Goal: Task Accomplishment & Management: Use online tool/utility

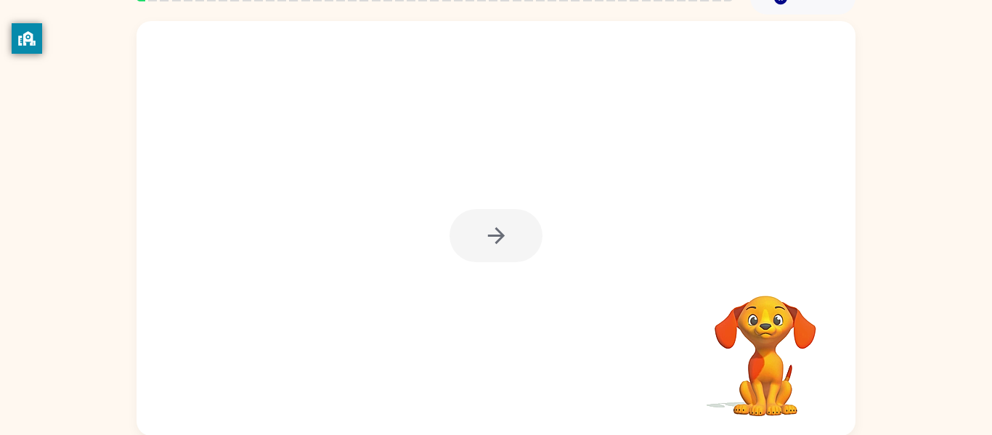
scroll to position [76, 0]
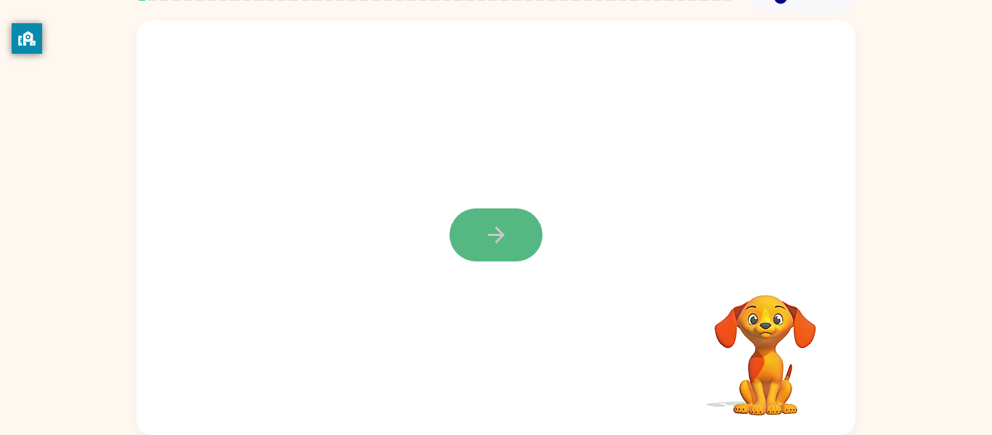
click at [478, 237] on button "button" at bounding box center [496, 234] width 93 height 53
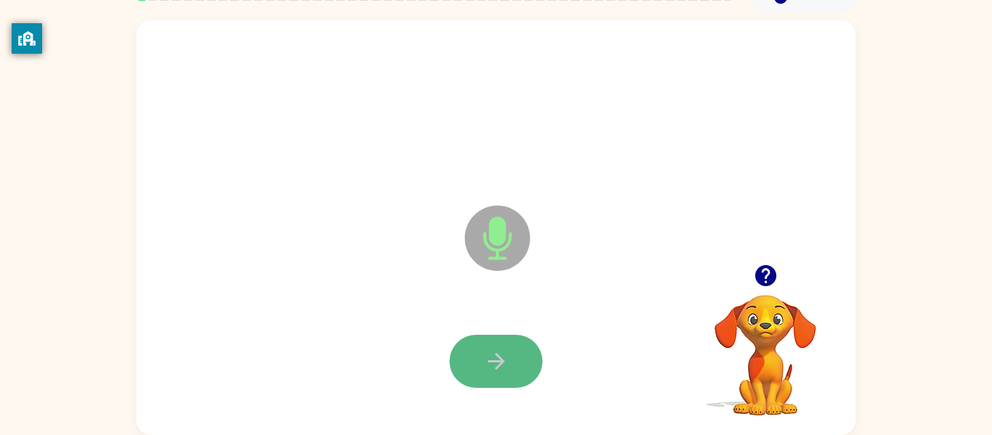
click at [487, 352] on icon "button" at bounding box center [496, 361] width 25 height 25
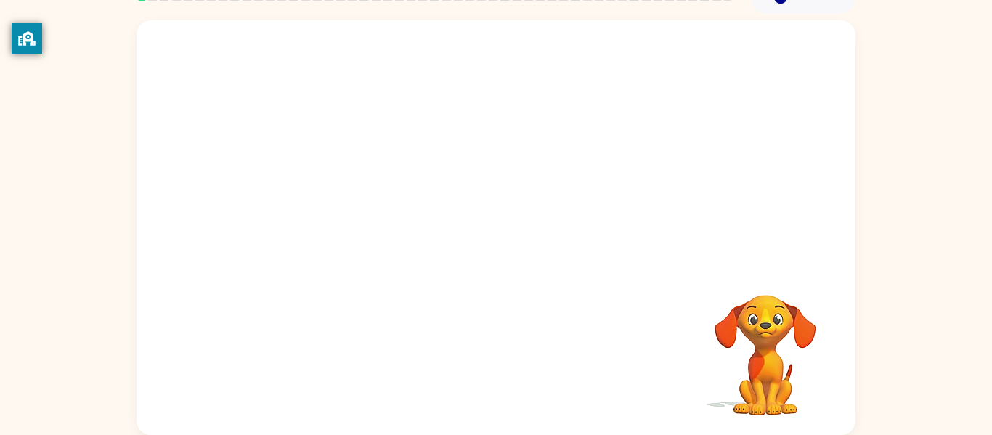
click at [487, 352] on div "Your browser must support playing .mp4 files to use Literably. Please try using…" at bounding box center [496, 227] width 719 height 415
click at [489, 353] on div at bounding box center [496, 361] width 93 height 53
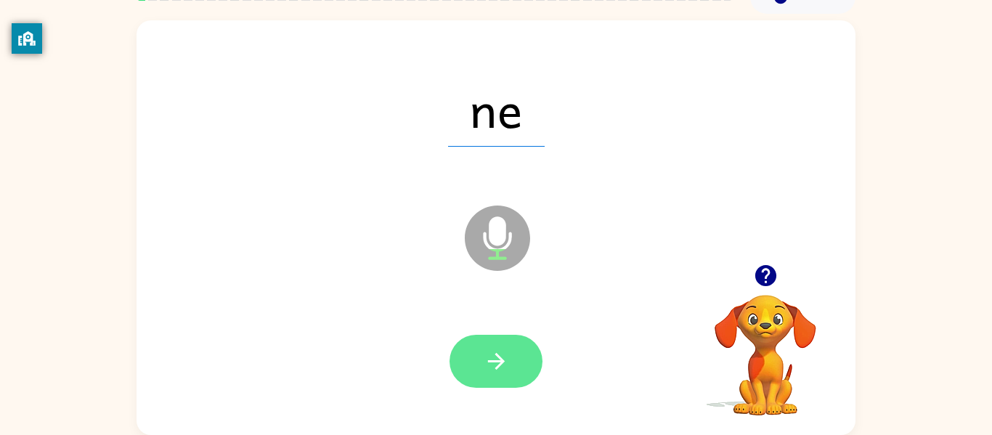
click at [493, 357] on icon "button" at bounding box center [496, 361] width 25 height 25
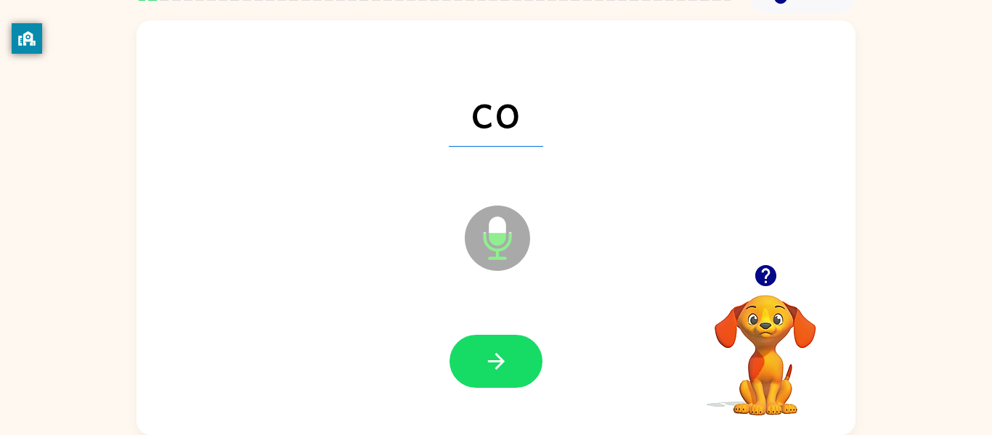
click at [493, 357] on icon "button" at bounding box center [496, 361] width 25 height 25
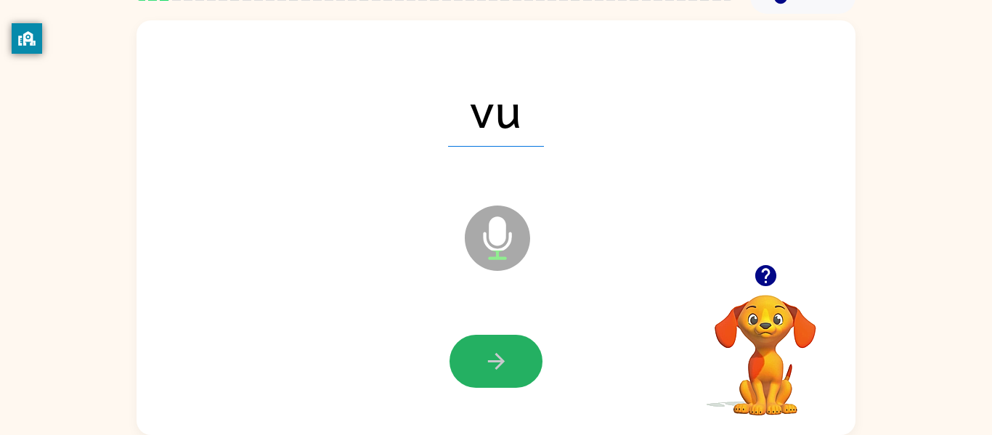
click at [493, 357] on icon "button" at bounding box center [496, 361] width 25 height 25
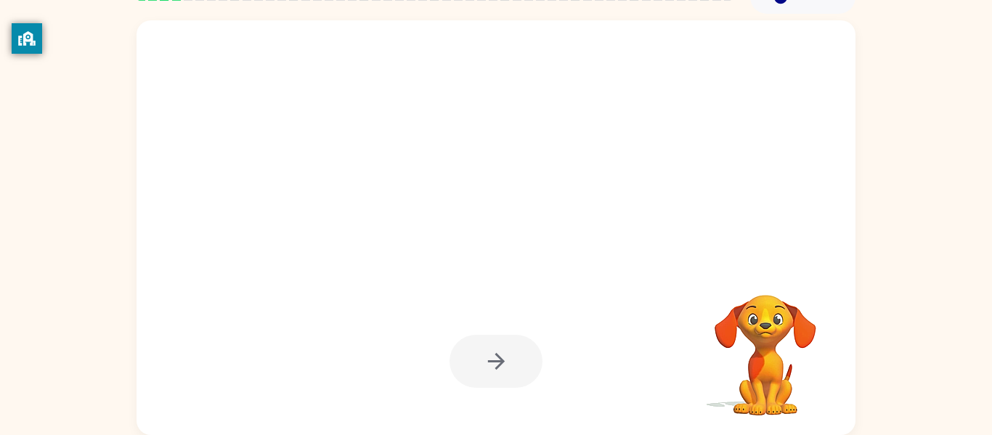
click at [493, 357] on div at bounding box center [496, 361] width 93 height 53
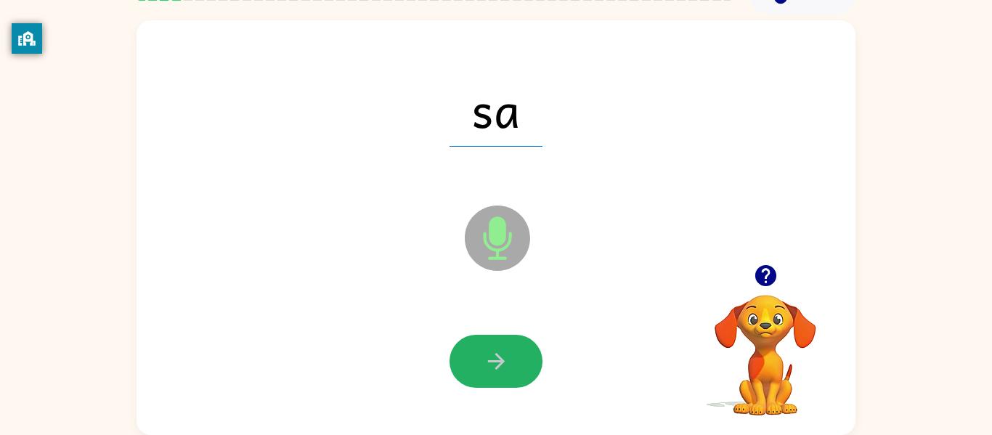
click at [493, 357] on icon "button" at bounding box center [496, 361] width 25 height 25
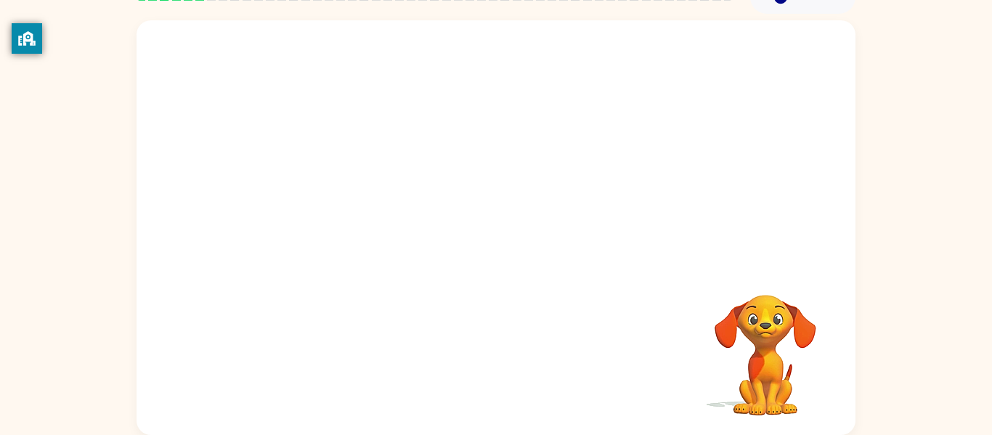
click at [493, 357] on div "Your browser must support playing .mp4 files to use Literably. Please try using…" at bounding box center [496, 227] width 719 height 415
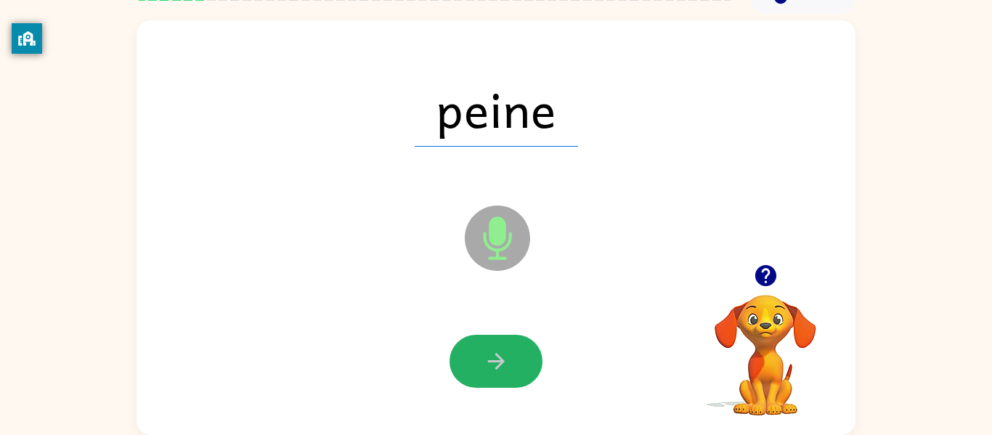
click at [493, 357] on icon "button" at bounding box center [496, 361] width 25 height 25
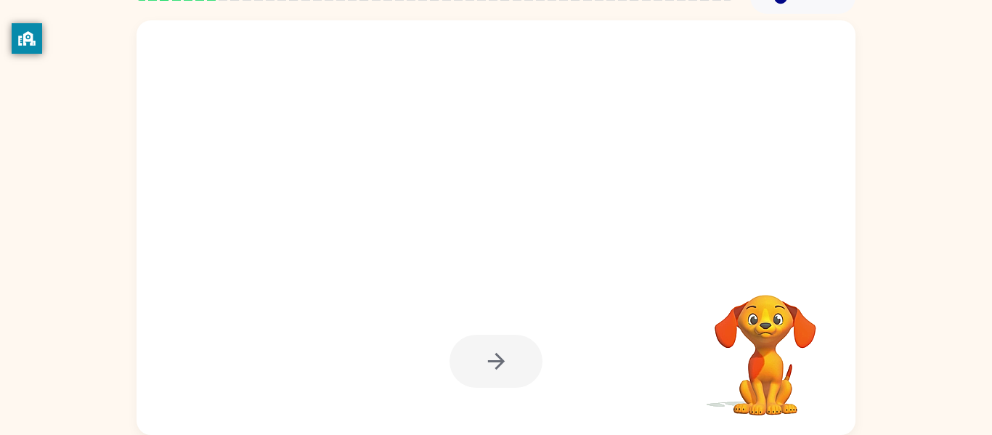
click at [493, 357] on div at bounding box center [496, 361] width 93 height 53
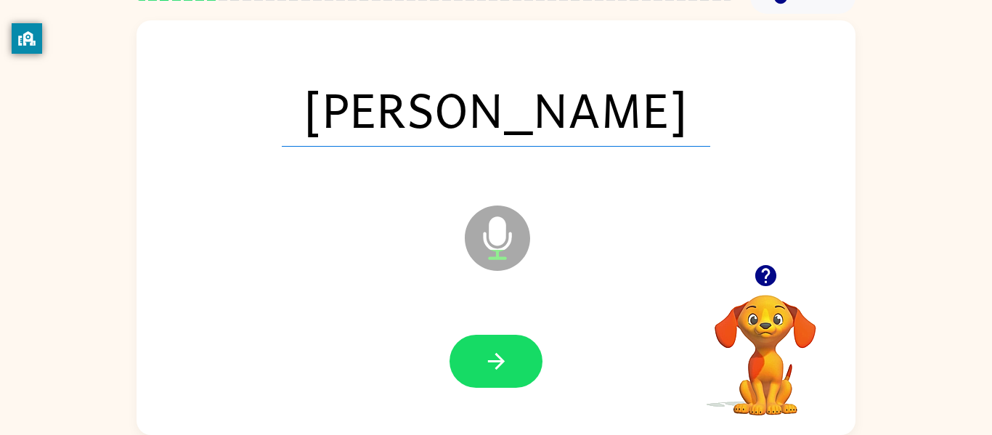
click at [493, 357] on icon "button" at bounding box center [496, 361] width 25 height 25
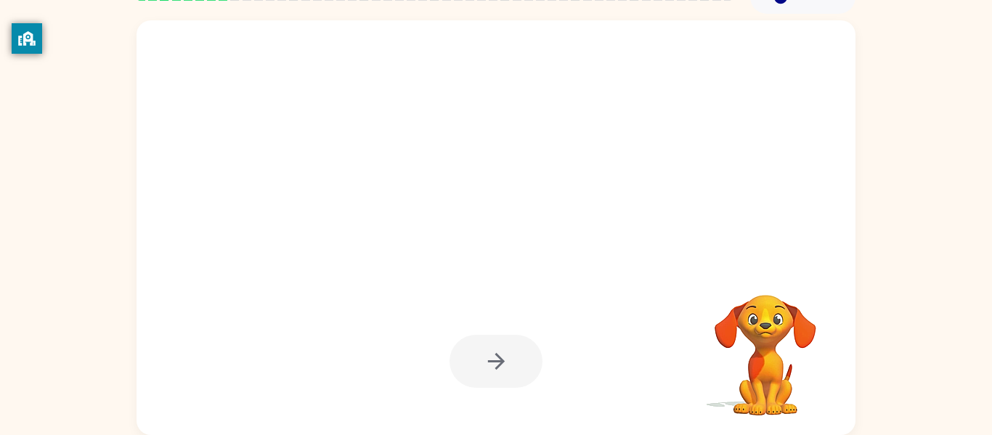
click at [493, 357] on div at bounding box center [496, 361] width 93 height 53
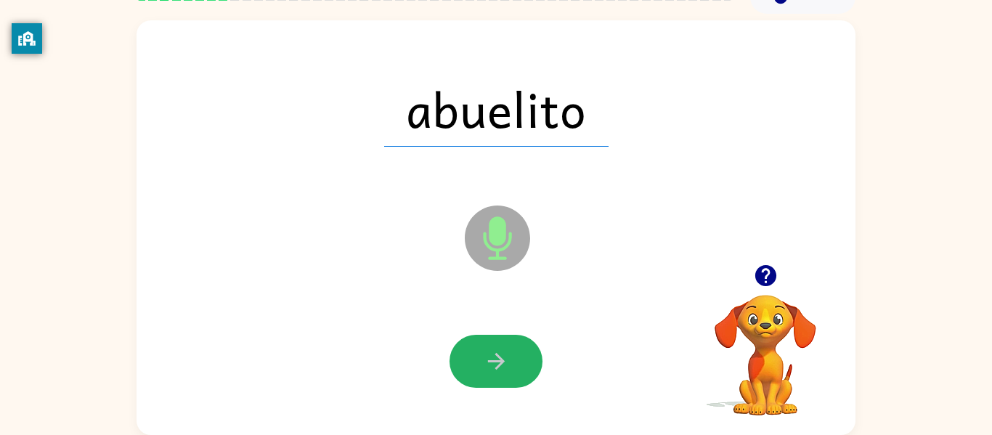
click at [493, 357] on icon "button" at bounding box center [496, 361] width 25 height 25
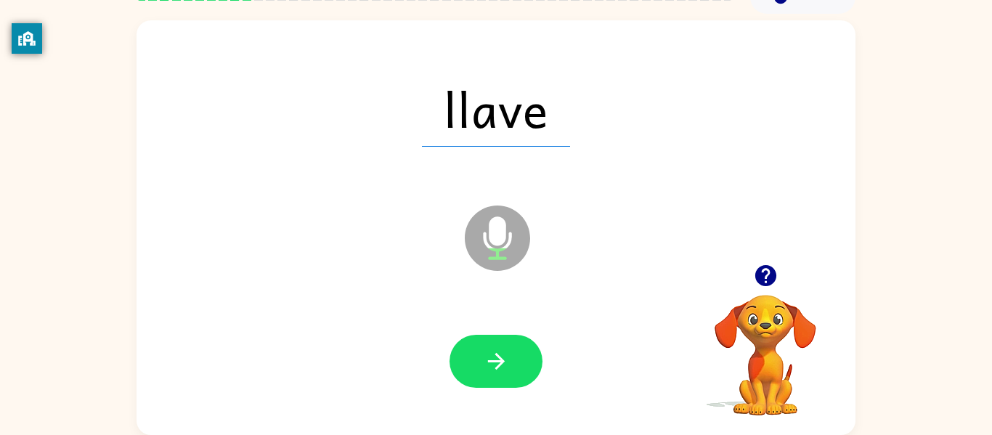
click at [494, 357] on icon "button" at bounding box center [496, 361] width 25 height 25
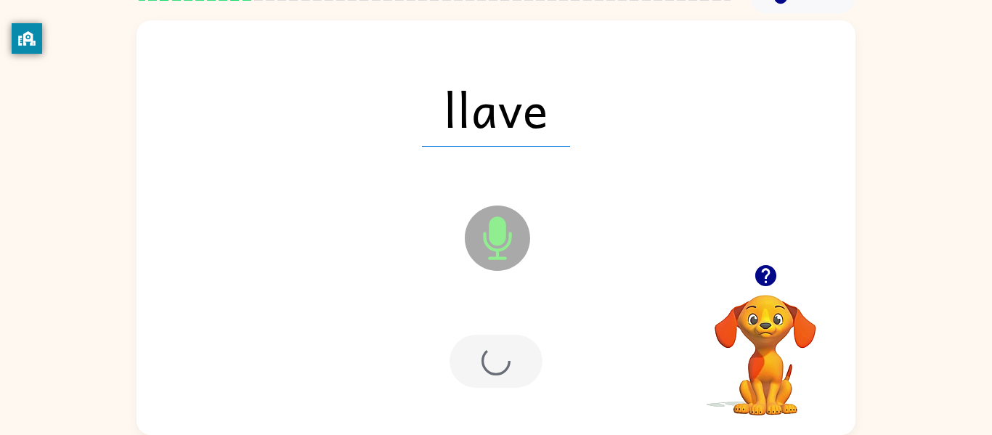
click at [494, 357] on div at bounding box center [496, 361] width 93 height 53
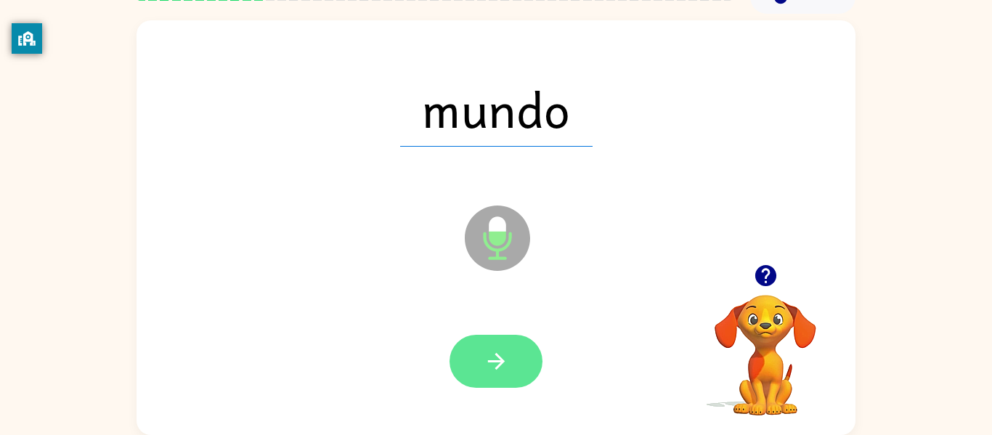
click at [499, 362] on icon "button" at bounding box center [495, 361] width 17 height 17
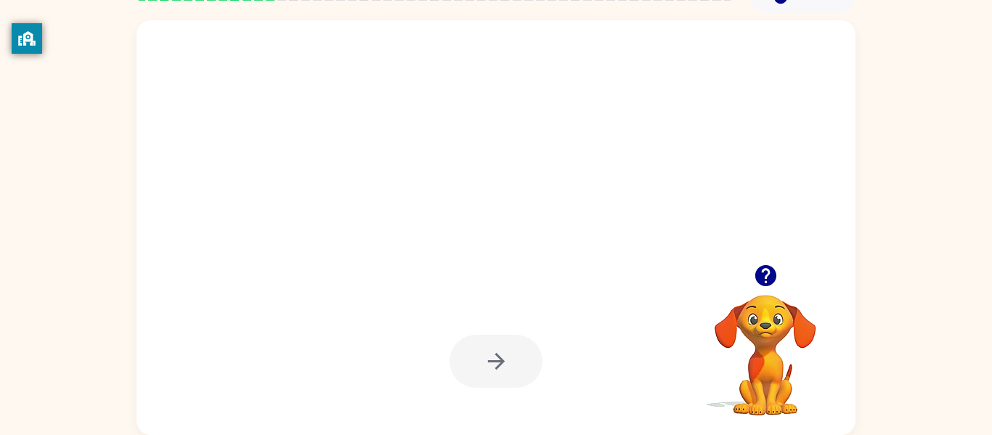
click at [495, 360] on div at bounding box center [496, 361] width 93 height 53
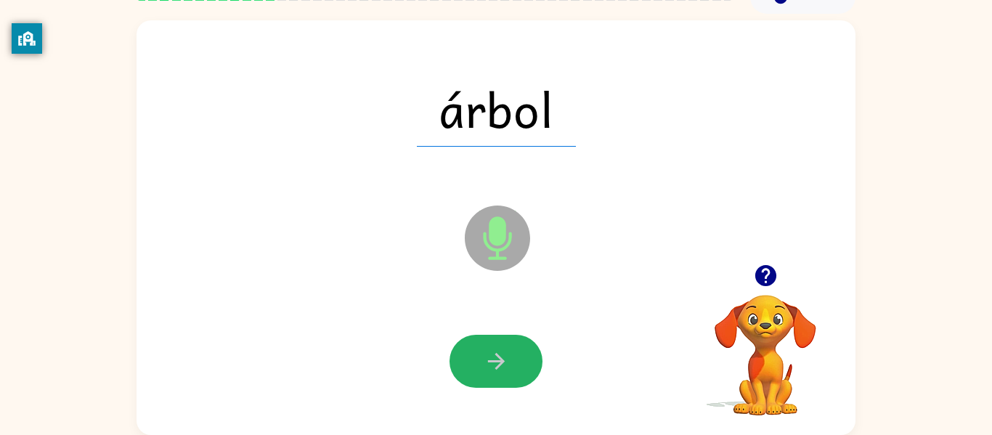
click at [495, 360] on icon "button" at bounding box center [495, 361] width 17 height 17
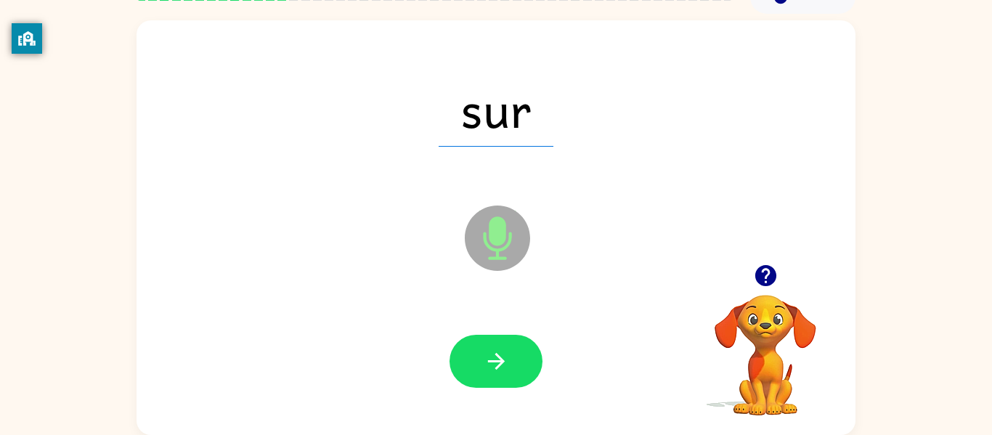
click at [495, 360] on icon "button" at bounding box center [495, 361] width 17 height 17
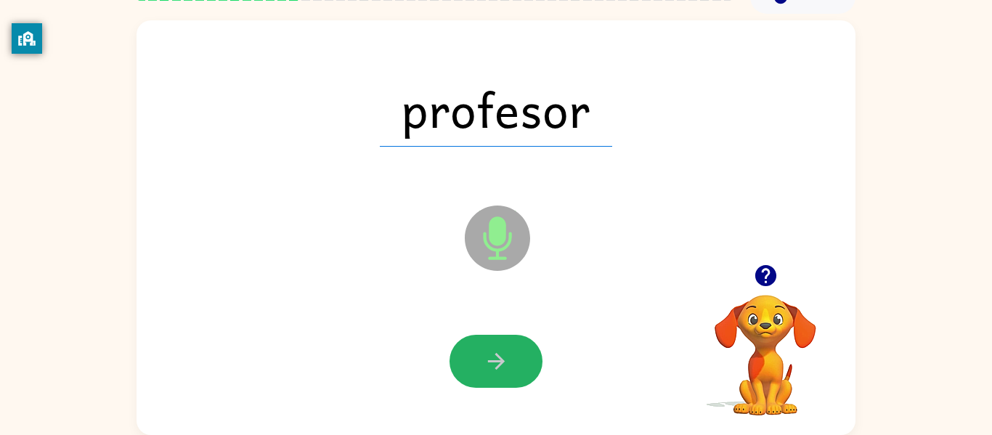
click at [495, 360] on icon "button" at bounding box center [495, 361] width 17 height 17
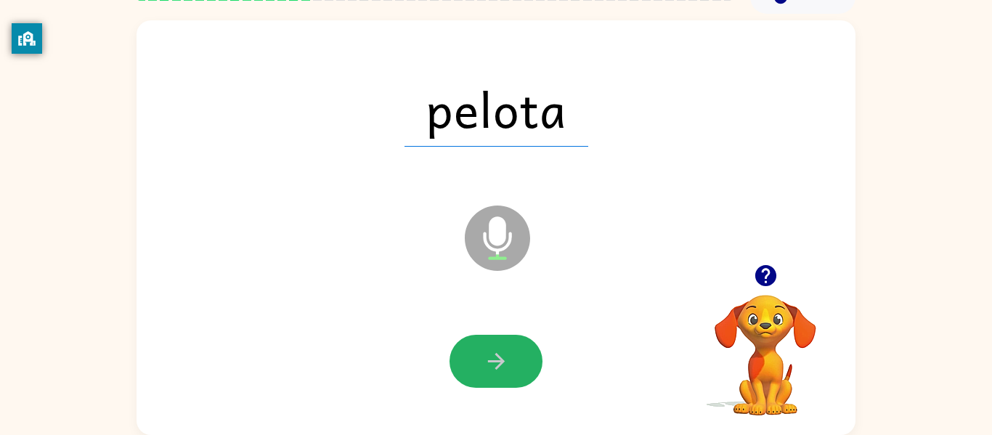
click at [495, 360] on icon "button" at bounding box center [495, 361] width 17 height 17
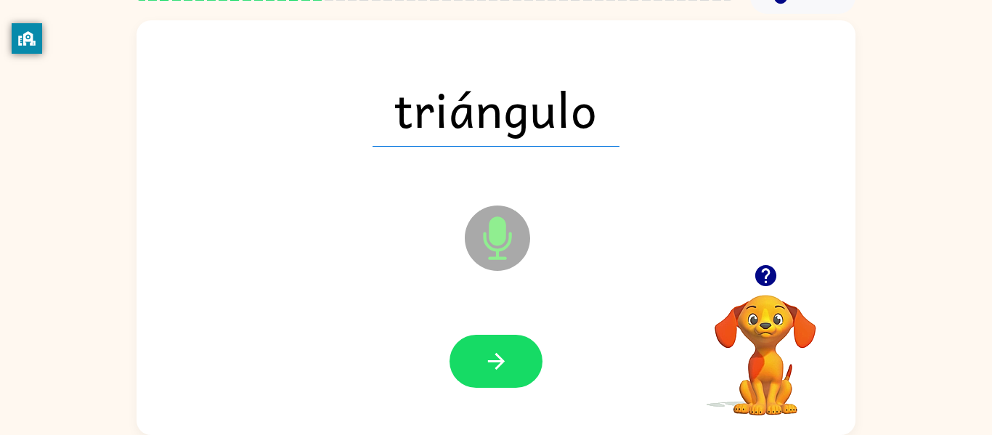
click at [495, 360] on icon "button" at bounding box center [495, 361] width 17 height 17
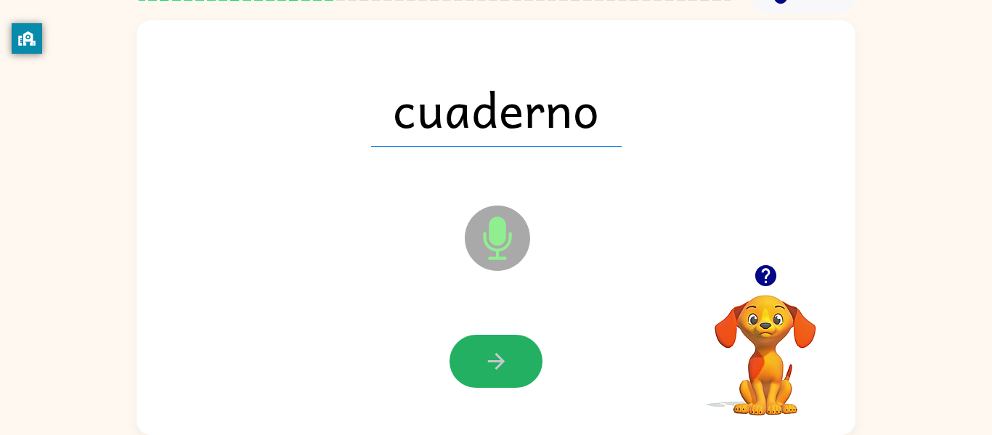
click at [495, 360] on icon "button" at bounding box center [495, 361] width 17 height 17
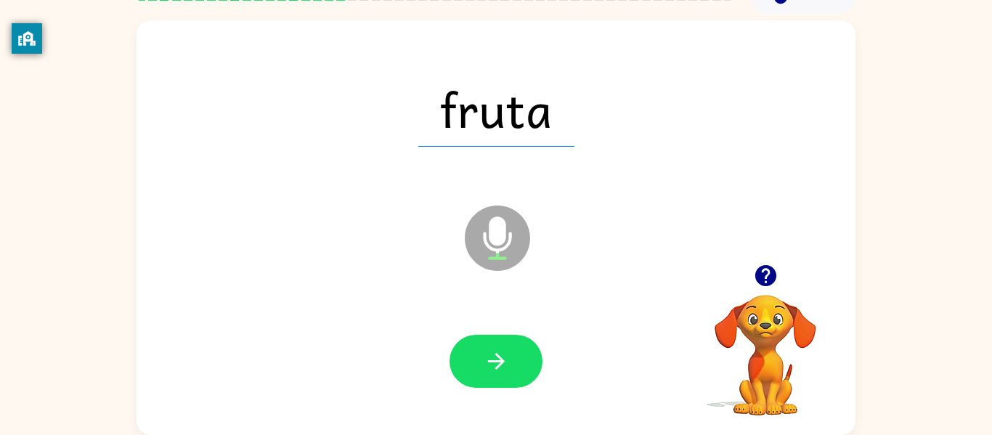
click at [495, 360] on icon "button" at bounding box center [495, 361] width 17 height 17
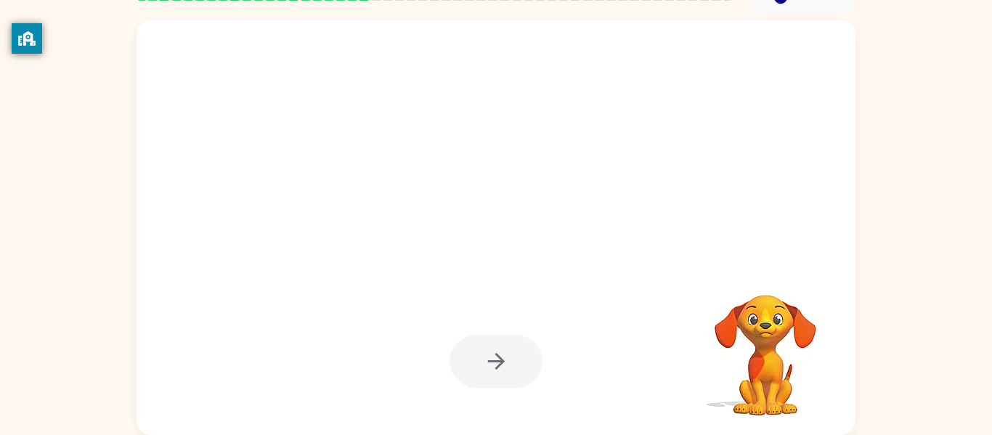
scroll to position [0, 0]
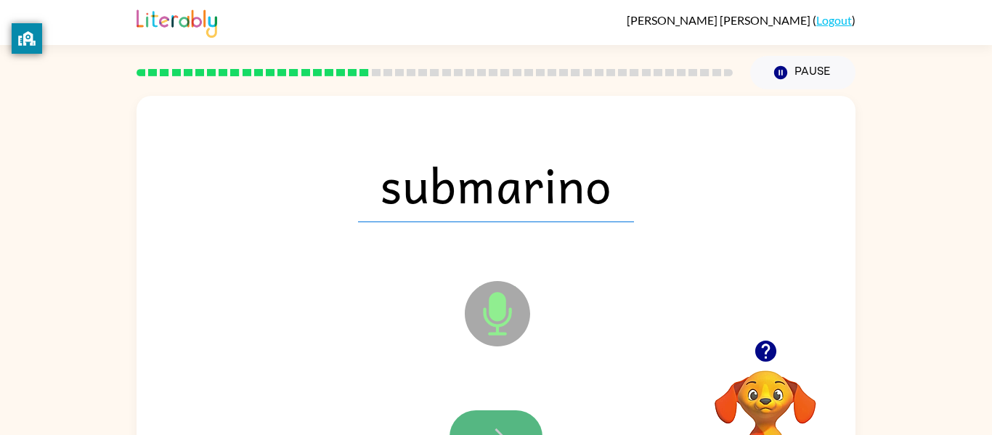
click at [503, 425] on icon "button" at bounding box center [496, 436] width 25 height 25
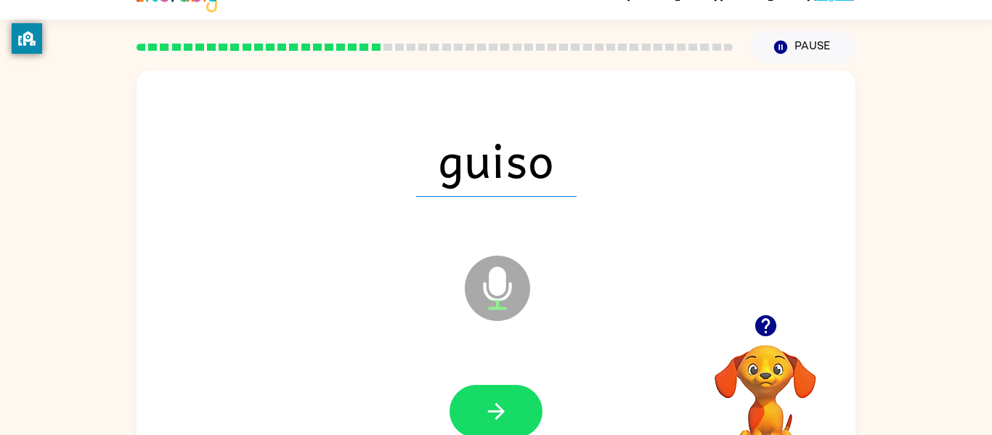
scroll to position [29, 0]
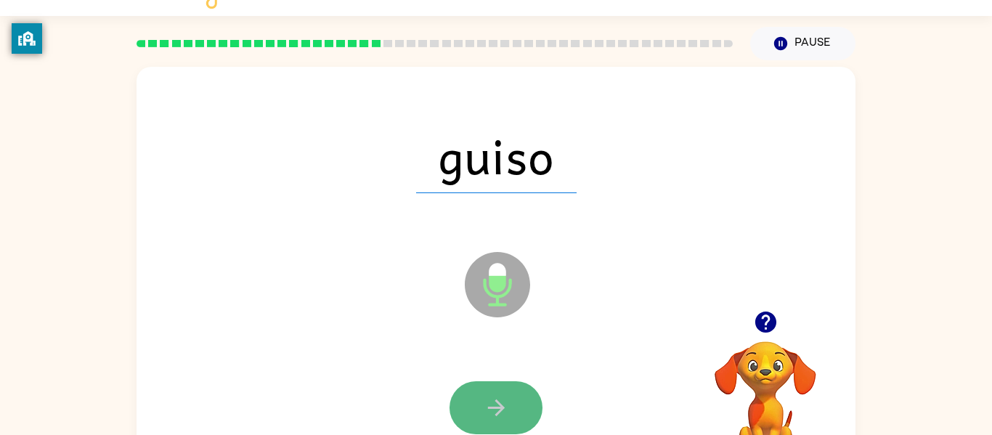
click at [503, 426] on button "button" at bounding box center [496, 407] width 93 height 53
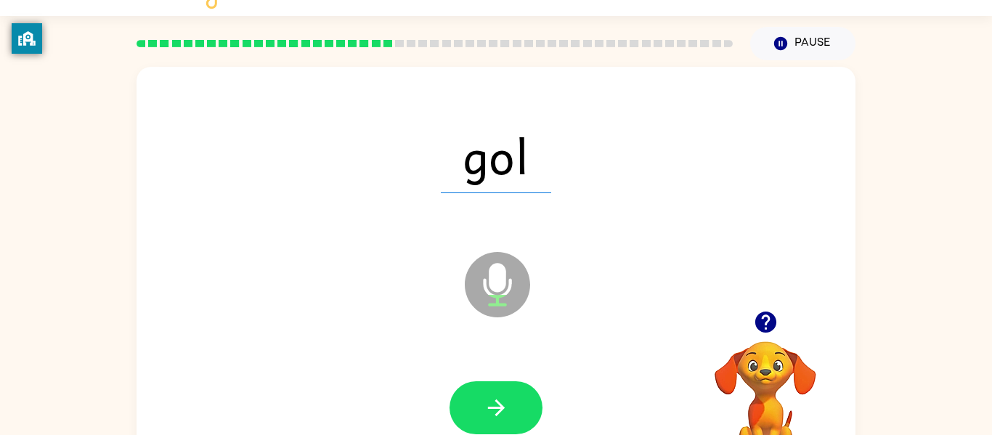
click at [503, 426] on button "button" at bounding box center [496, 407] width 93 height 53
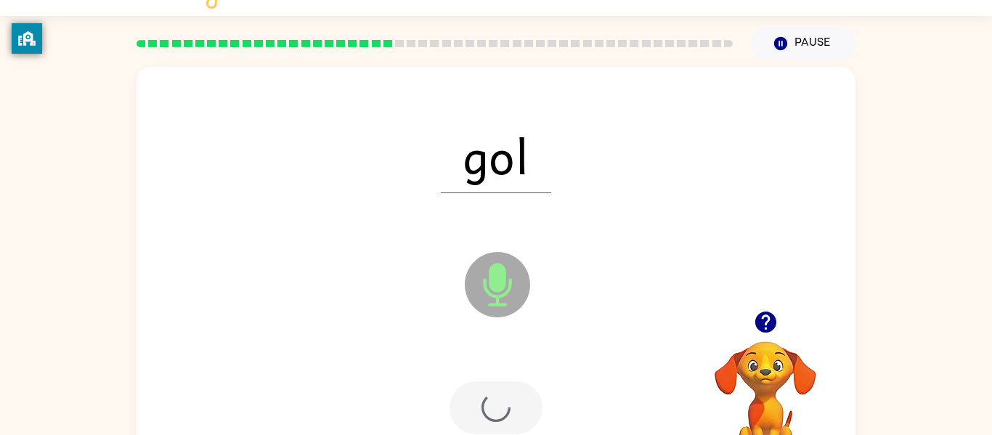
click at [503, 426] on div at bounding box center [496, 407] width 93 height 53
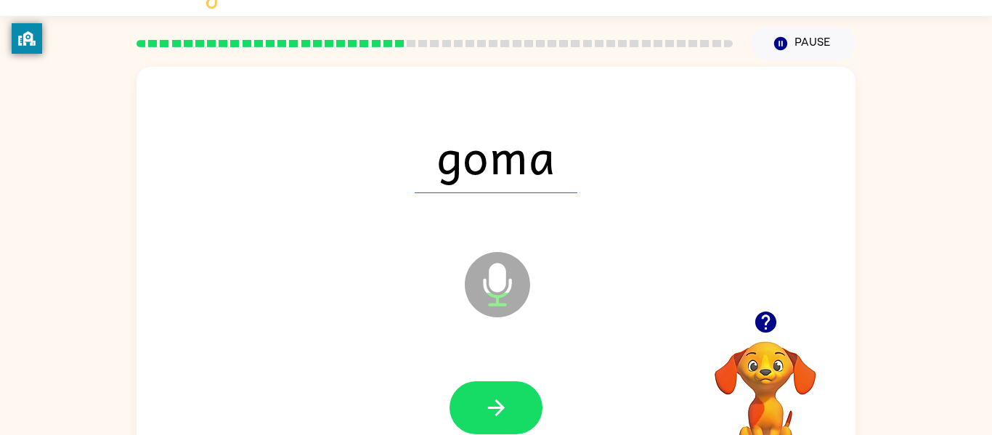
click at [495, 403] on icon "button" at bounding box center [496, 407] width 25 height 25
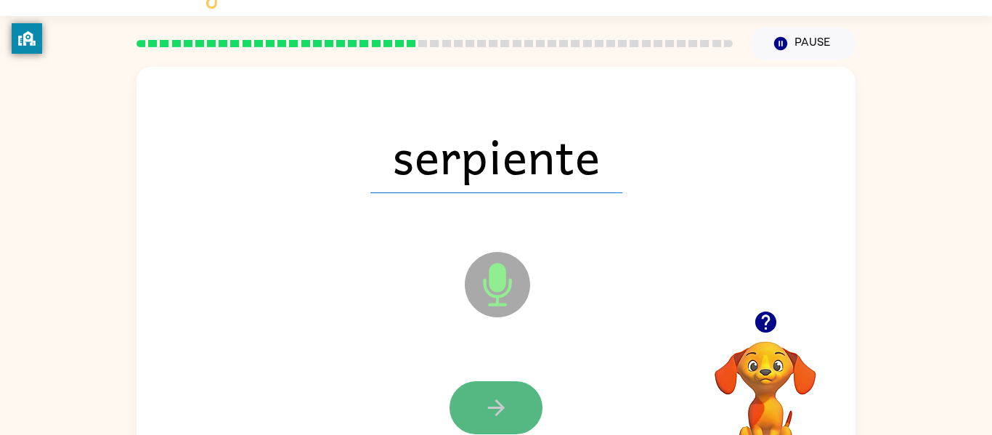
click at [494, 403] on icon "button" at bounding box center [496, 407] width 25 height 25
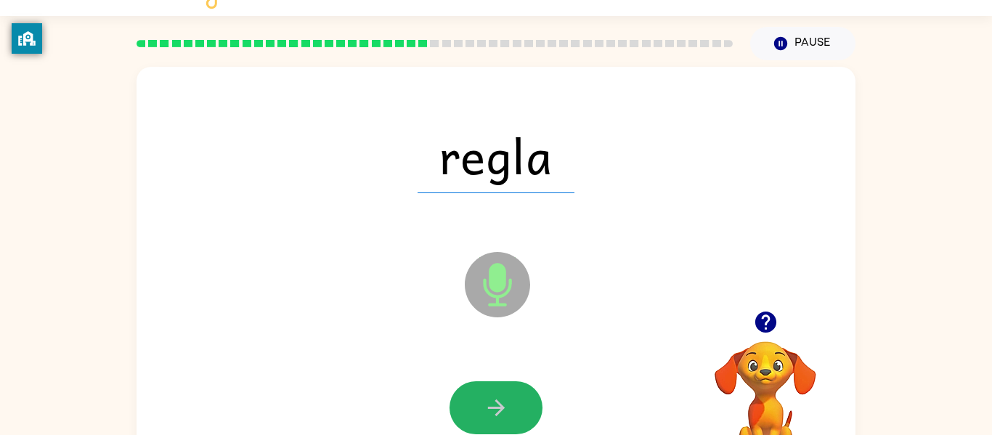
click at [492, 408] on icon "button" at bounding box center [495, 408] width 17 height 17
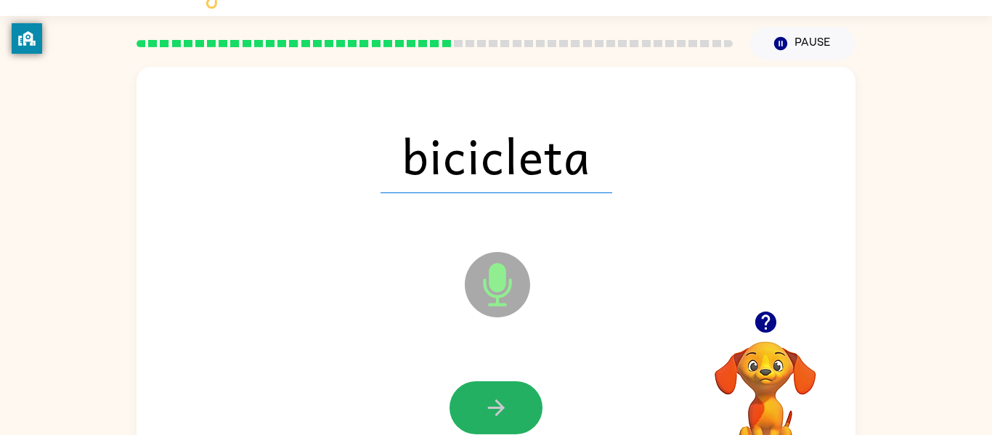
click at [492, 408] on icon "button" at bounding box center [495, 408] width 17 height 17
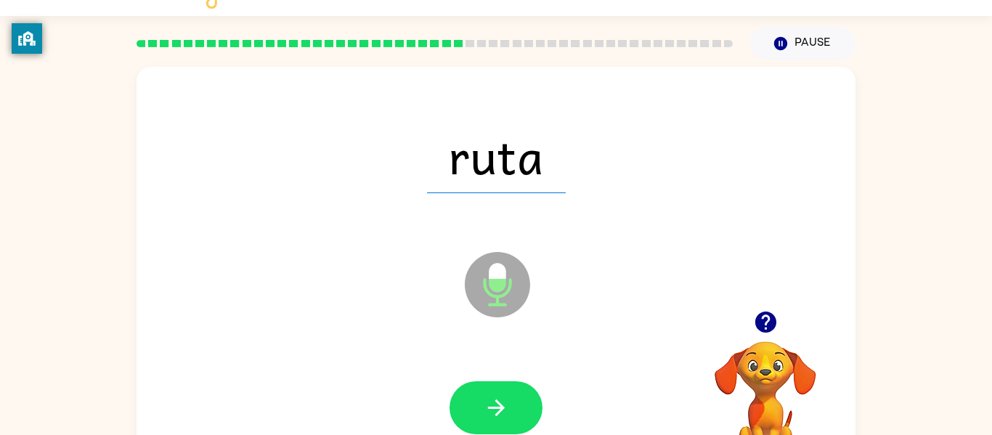
click at [492, 408] on icon "button" at bounding box center [495, 408] width 17 height 17
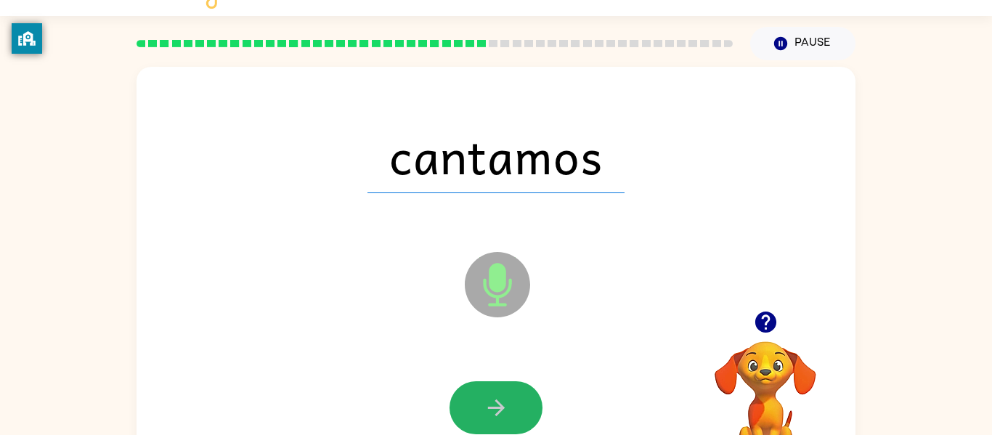
click at [492, 408] on icon "button" at bounding box center [495, 408] width 17 height 17
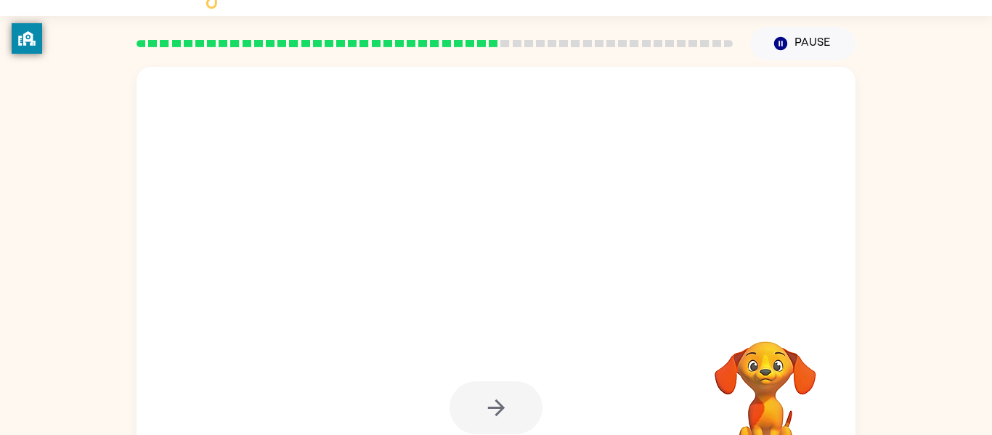
click at [492, 408] on div at bounding box center [496, 407] width 93 height 53
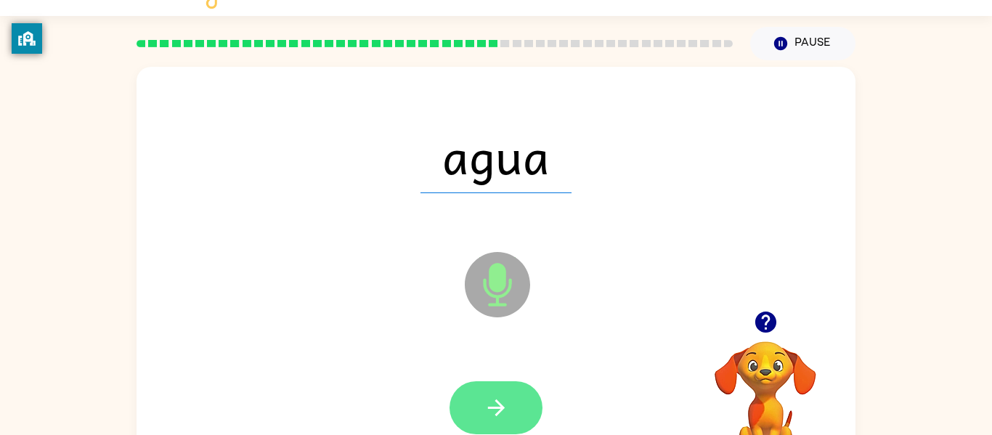
click at [491, 410] on icon "button" at bounding box center [496, 407] width 25 height 25
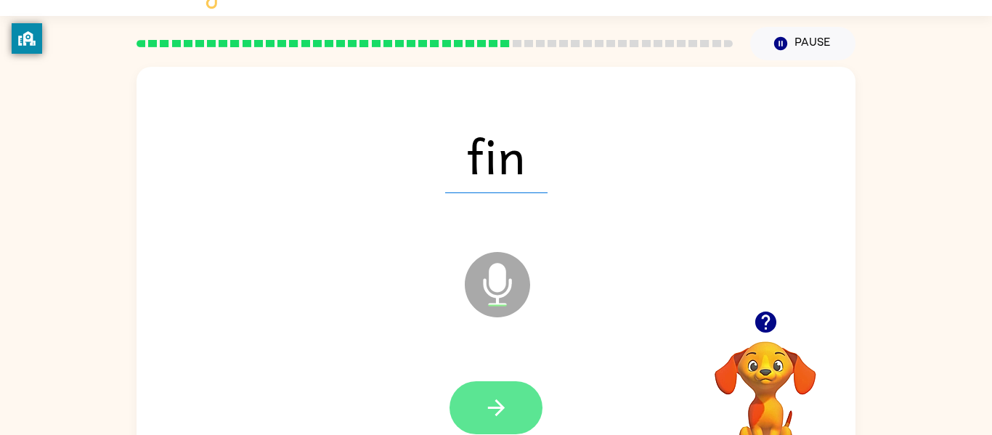
click at [490, 410] on icon "button" at bounding box center [496, 407] width 25 height 25
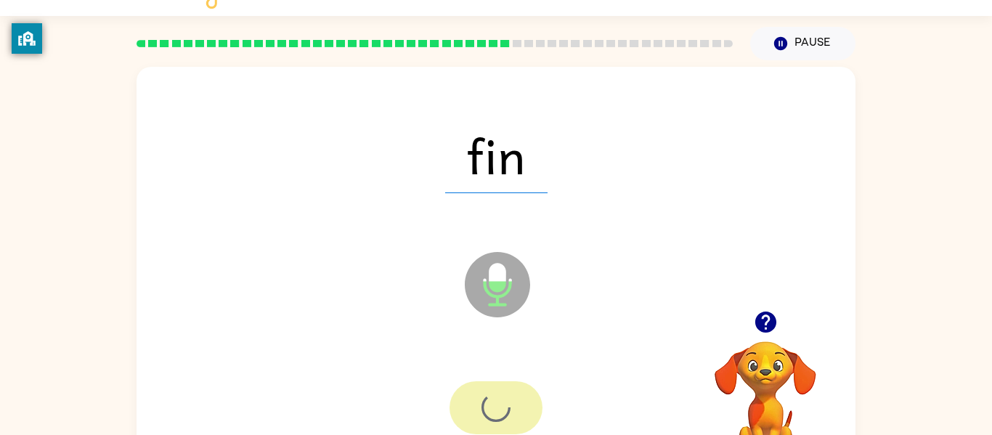
click at [490, 410] on div at bounding box center [496, 407] width 93 height 53
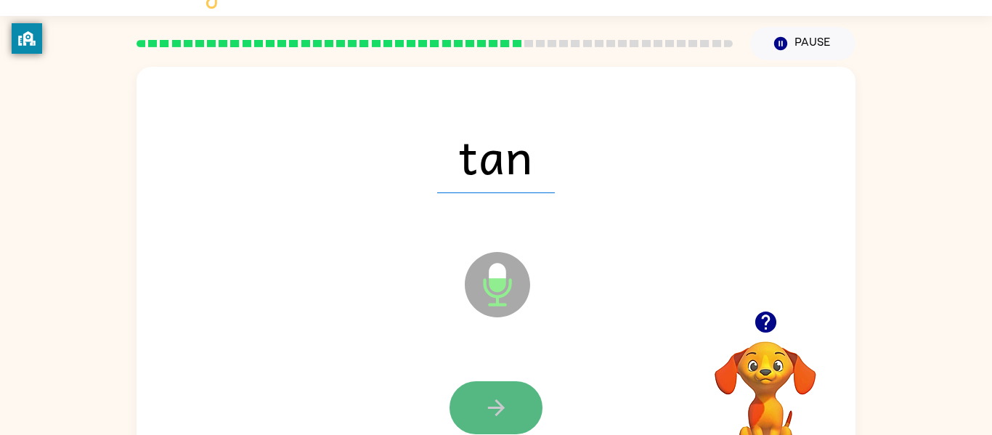
click at [493, 408] on icon "button" at bounding box center [495, 408] width 17 height 17
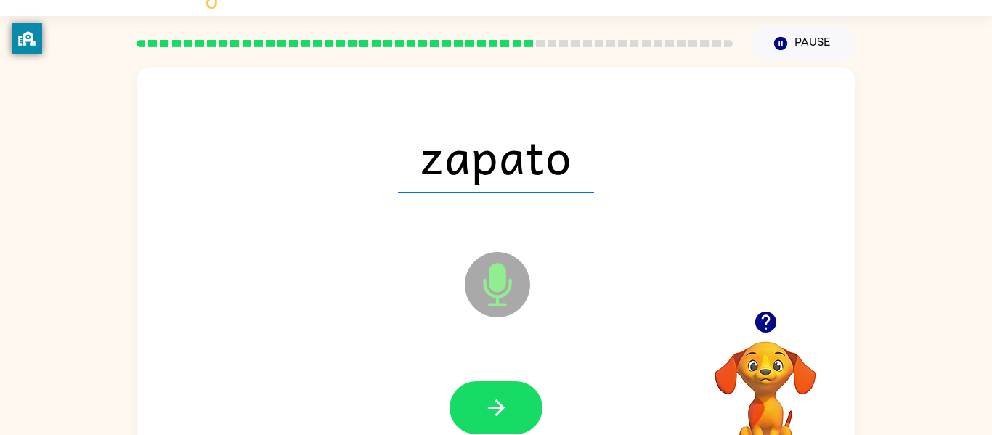
click at [493, 409] on icon "button" at bounding box center [496, 407] width 25 height 25
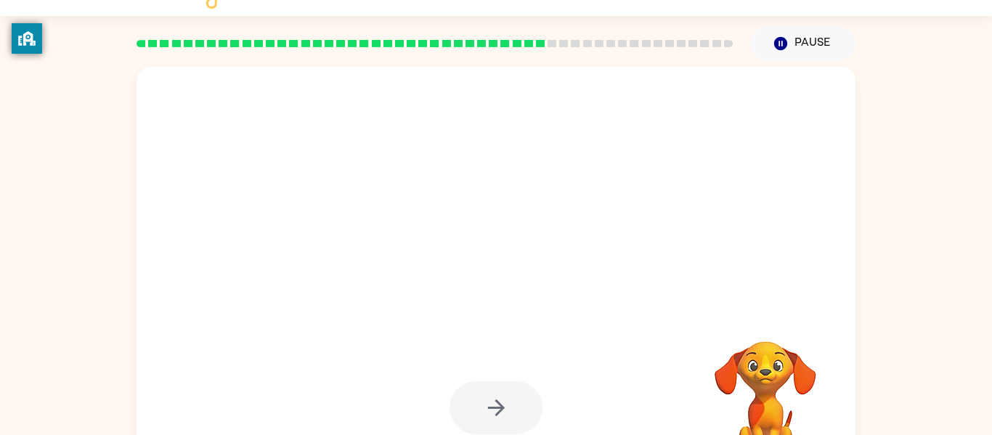
click at [492, 407] on div at bounding box center [496, 407] width 93 height 53
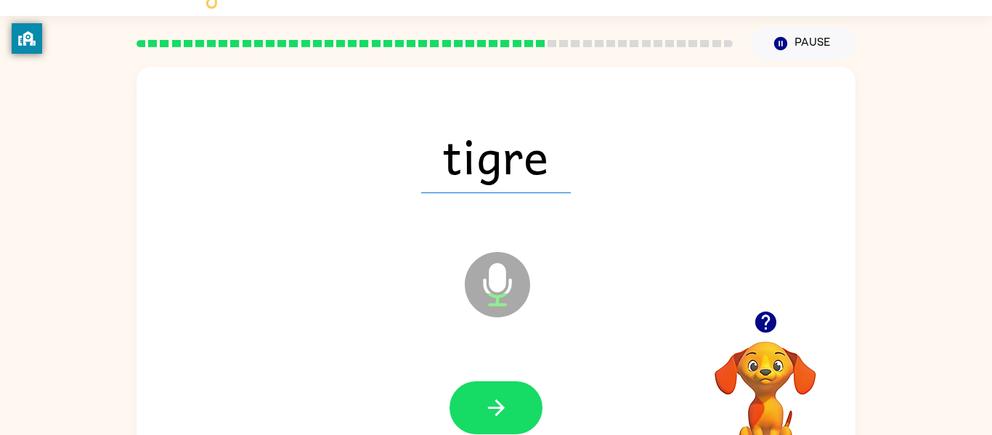
click at [491, 407] on icon "button" at bounding box center [495, 408] width 17 height 17
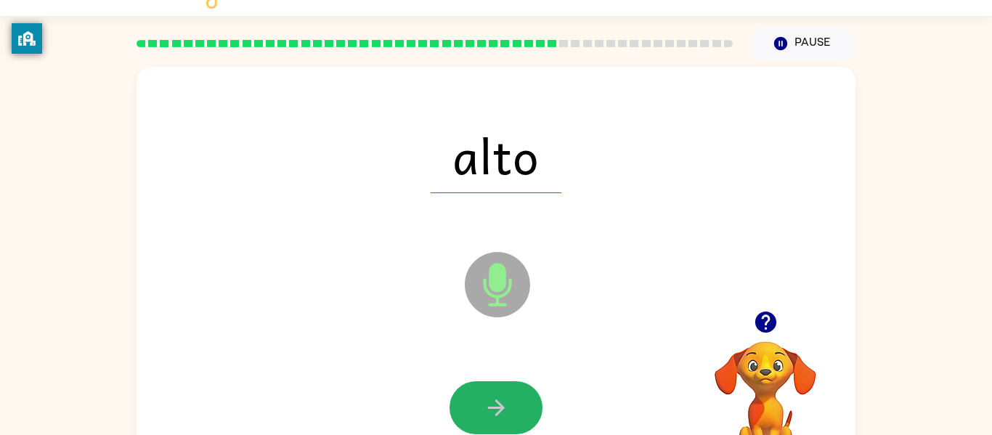
click at [491, 407] on icon "button" at bounding box center [495, 408] width 17 height 17
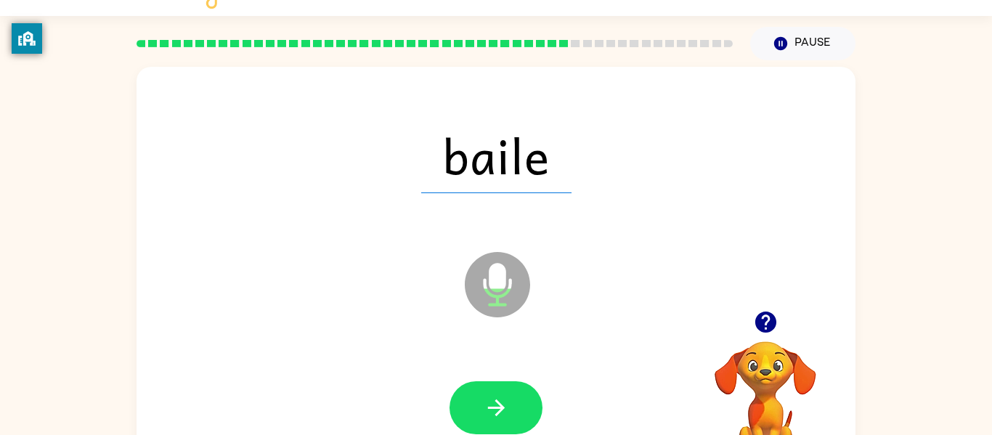
click at [491, 407] on icon "button" at bounding box center [495, 408] width 17 height 17
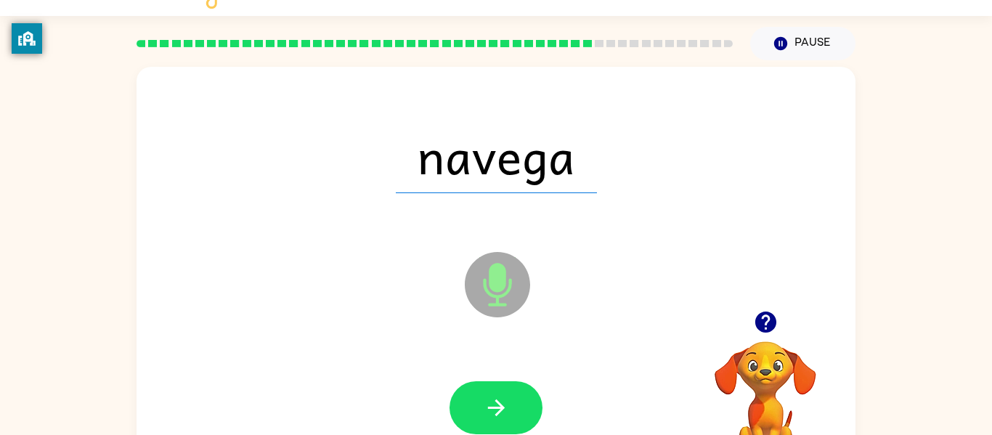
click at [491, 407] on icon "button" at bounding box center [495, 408] width 17 height 17
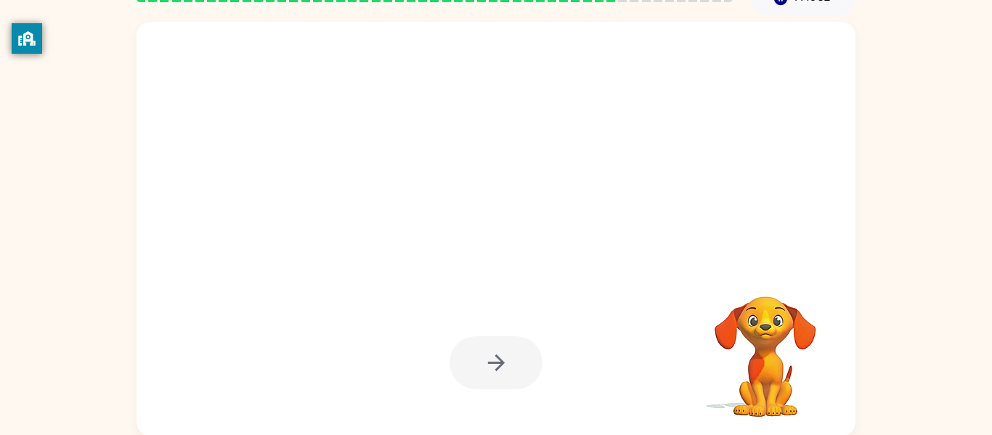
scroll to position [76, 0]
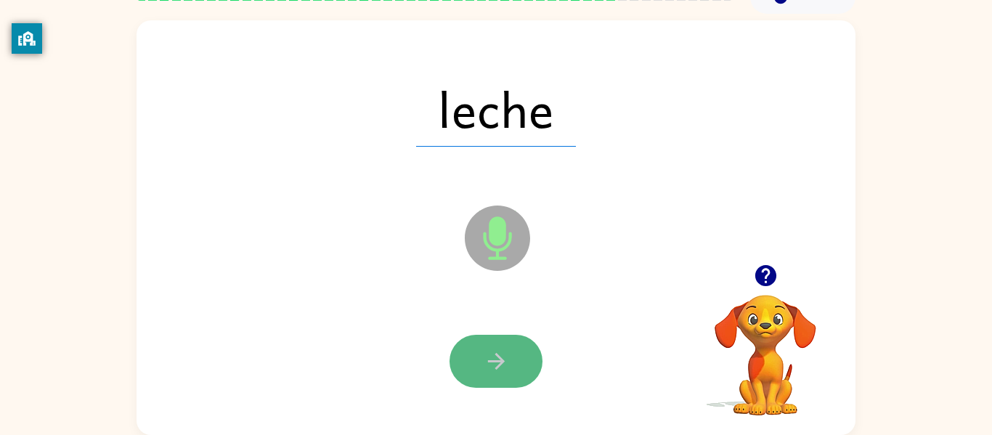
click at [498, 357] on icon "button" at bounding box center [495, 361] width 17 height 17
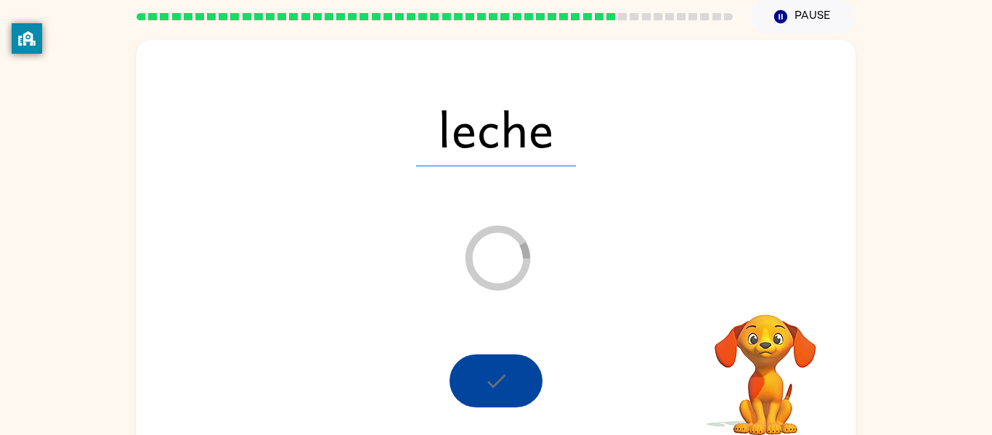
scroll to position [46, 0]
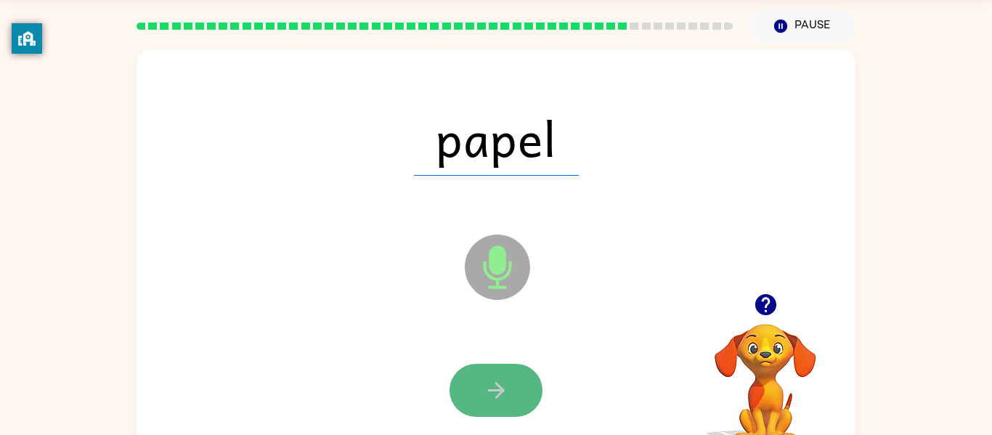
click at [498, 385] on icon "button" at bounding box center [495, 390] width 17 height 17
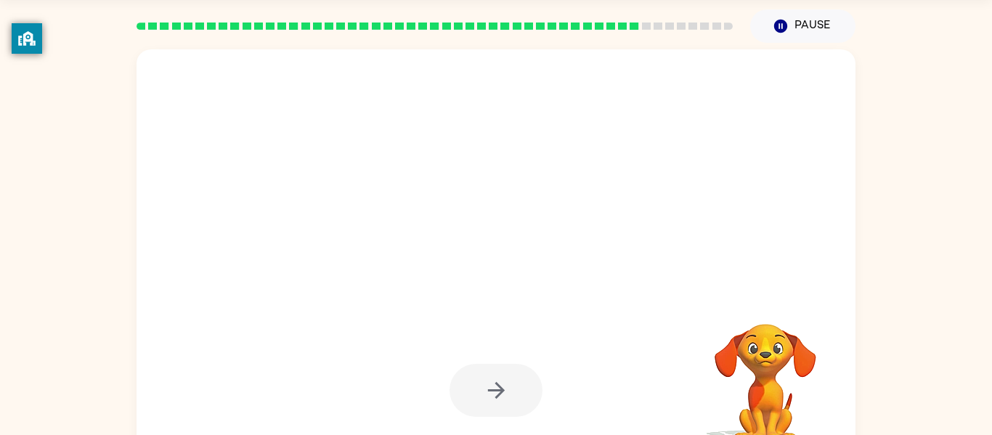
click at [498, 385] on div at bounding box center [496, 390] width 93 height 53
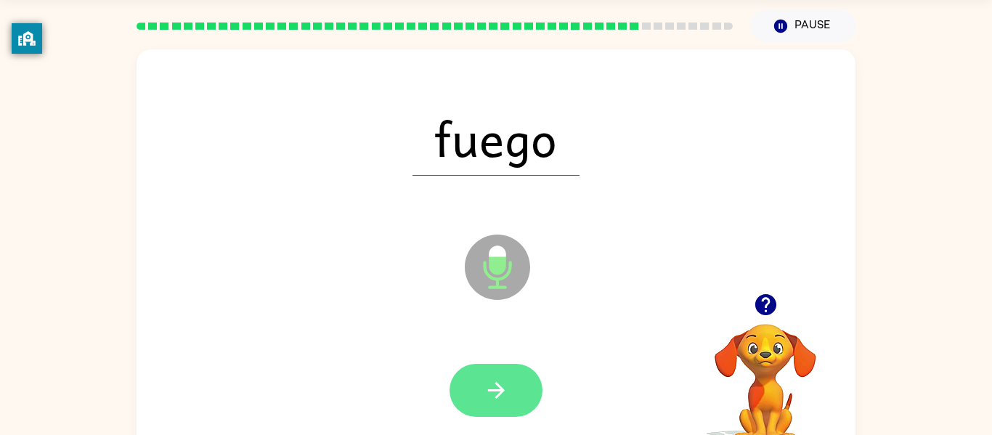
click at [503, 391] on icon "button" at bounding box center [495, 390] width 17 height 17
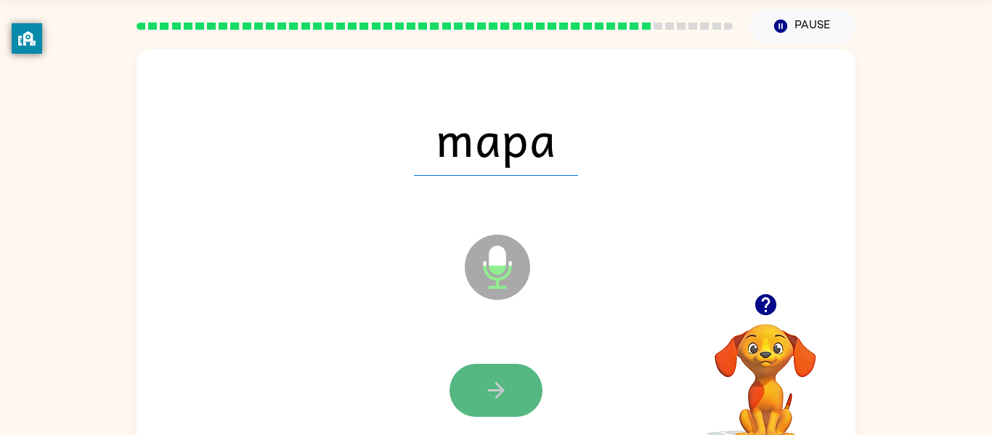
click at [503, 389] on icon "button" at bounding box center [495, 390] width 17 height 17
click at [503, 392] on icon "button" at bounding box center [496, 390] width 25 height 25
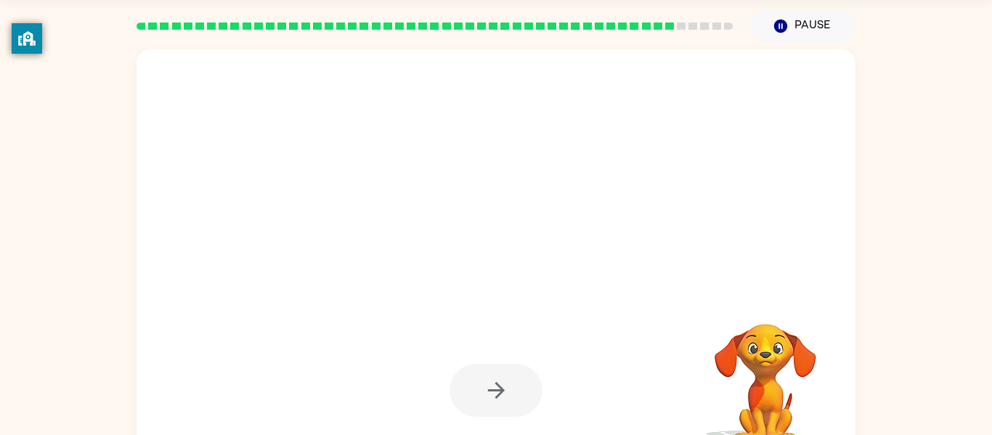
click at [501, 389] on div at bounding box center [496, 390] width 93 height 53
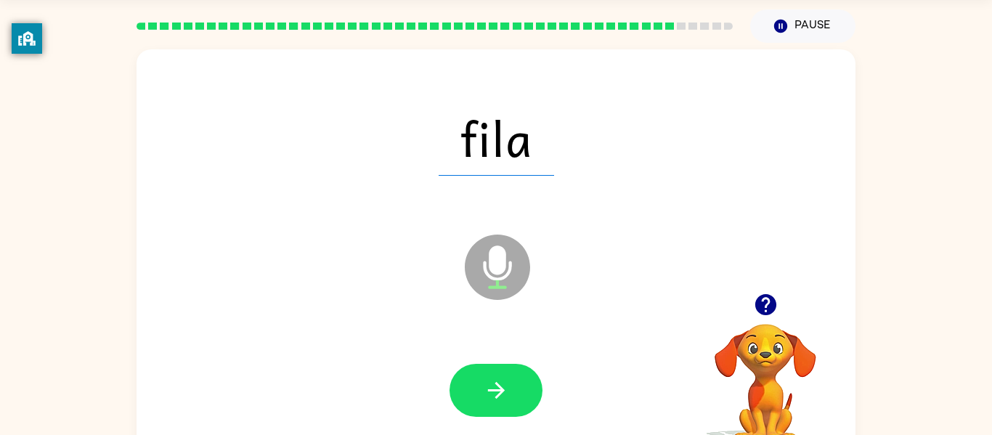
click at [501, 389] on icon "button" at bounding box center [495, 390] width 17 height 17
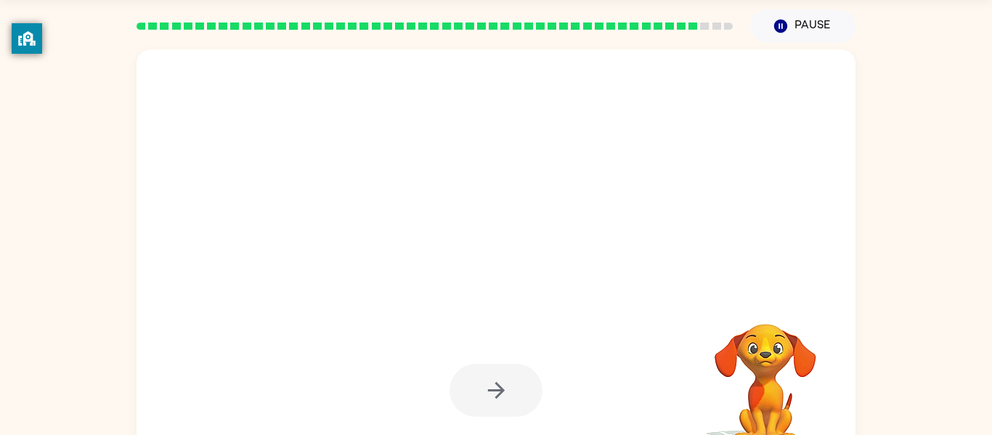
click at [501, 389] on div at bounding box center [496, 390] width 93 height 53
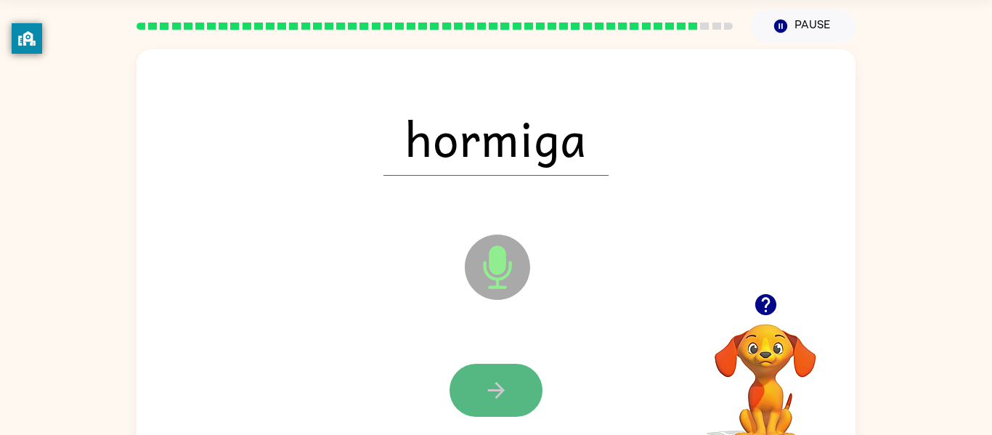
click at [509, 393] on icon "button" at bounding box center [496, 390] width 25 height 25
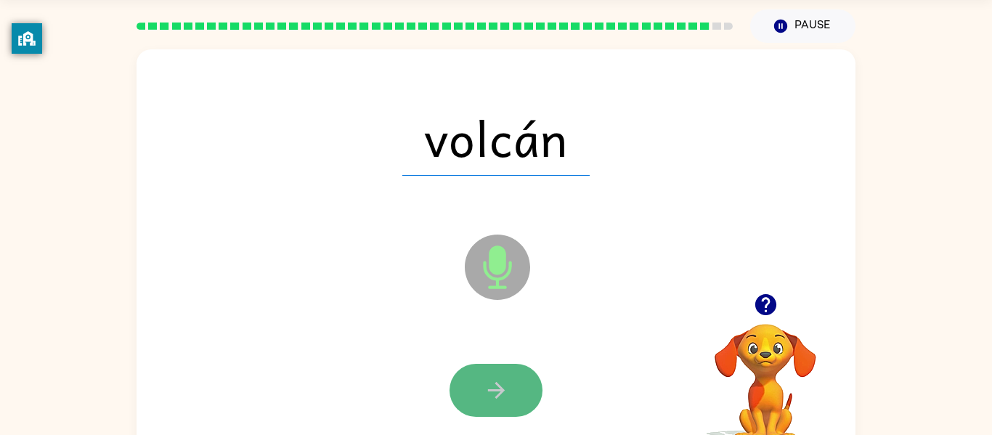
click at [519, 388] on button "button" at bounding box center [496, 390] width 93 height 53
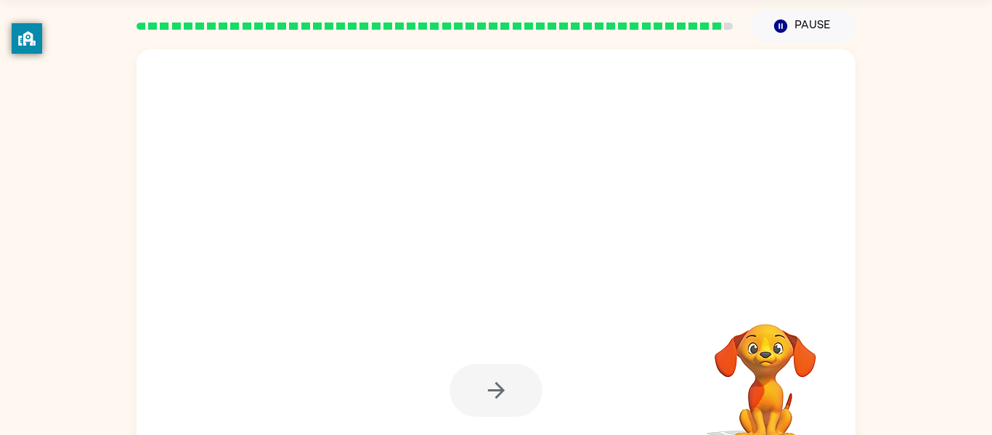
click at [513, 386] on div at bounding box center [496, 390] width 93 height 53
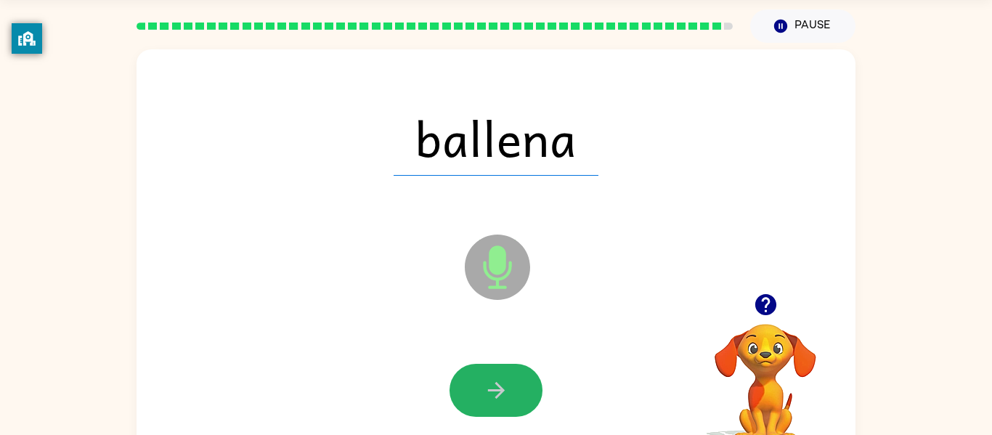
click at [513, 386] on button "button" at bounding box center [496, 390] width 93 height 53
